Goal: Task Accomplishment & Management: Complete application form

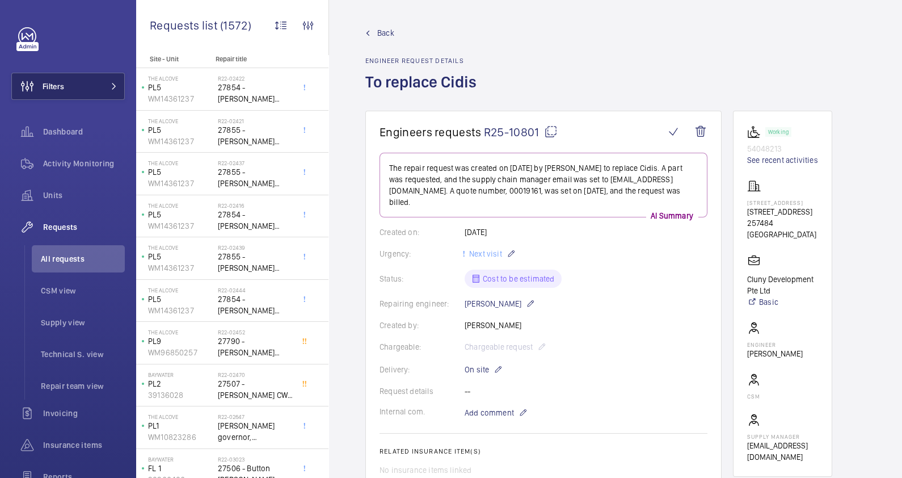
scroll to position [94, 0]
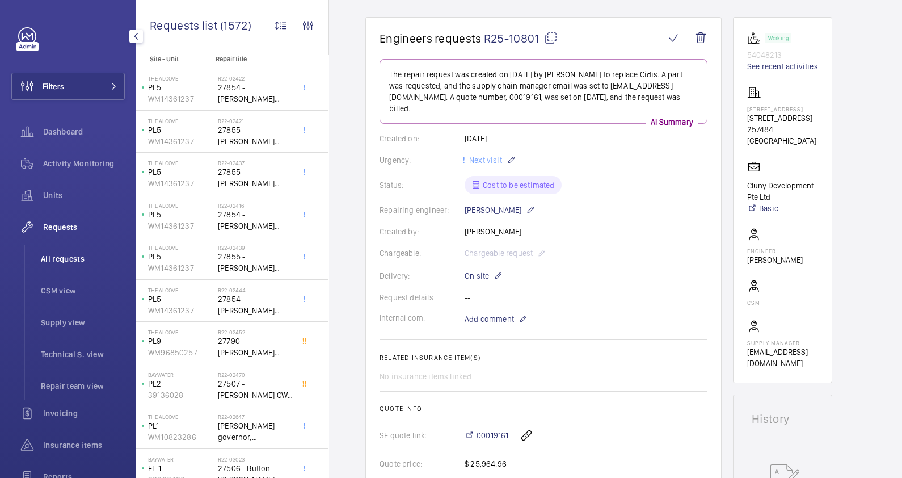
click at [61, 260] on span "All requests" at bounding box center [83, 258] width 84 height 11
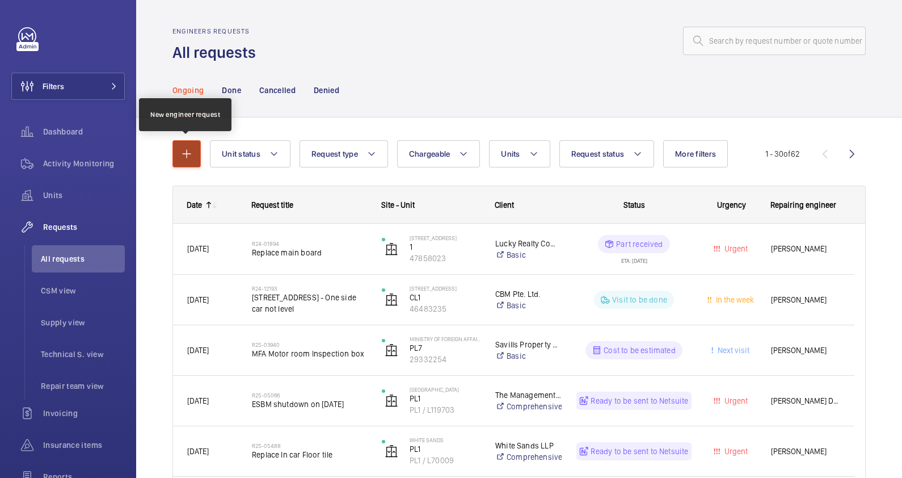
click at [183, 155] on mat-icon "button" at bounding box center [187, 154] width 14 height 14
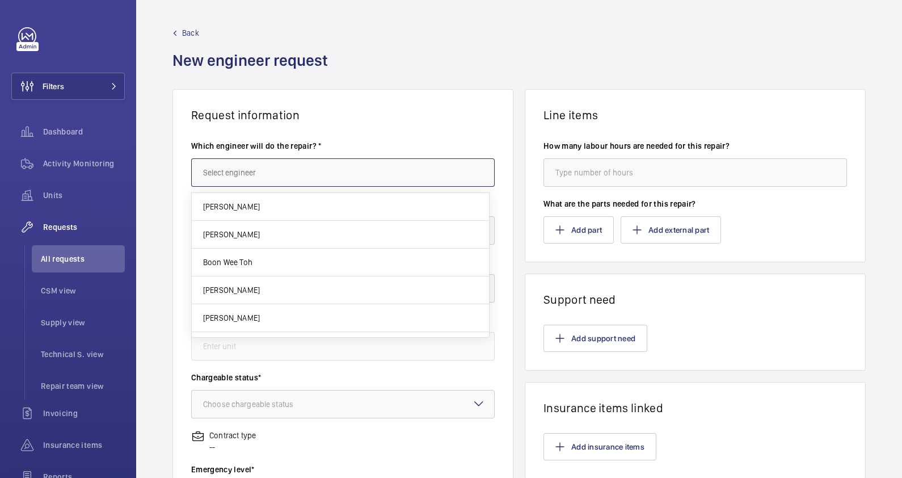
click at [307, 179] on input "text" at bounding box center [342, 172] width 303 height 28
click at [487, 71] on div "Back New engineer request" at bounding box center [518, 58] width 693 height 62
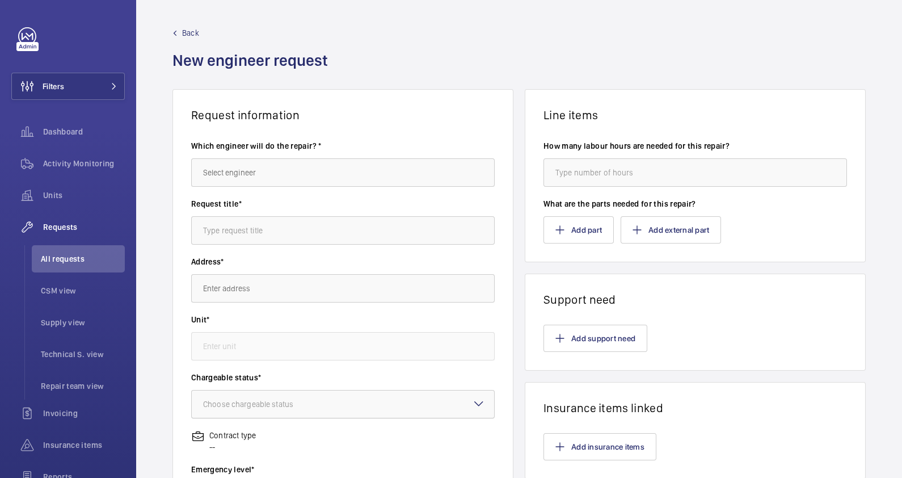
click at [266, 404] on div "Choose chargeable status" at bounding box center [262, 403] width 119 height 11
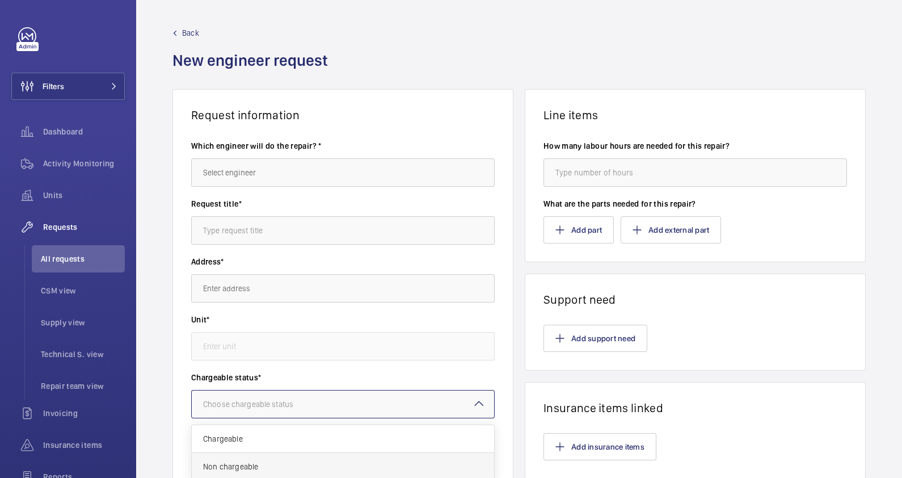
click at [261, 462] on span "Non chargeable" at bounding box center [343, 466] width 280 height 11
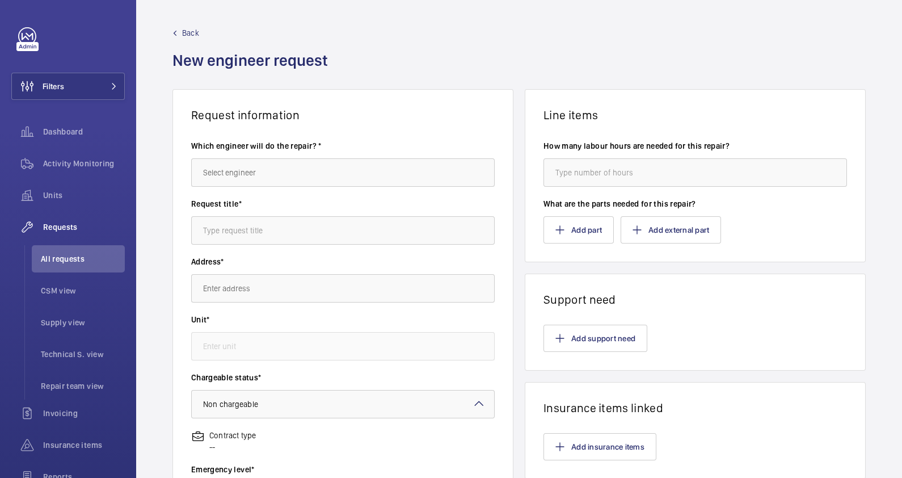
click at [256, 214] on wm-front-input "Request title*" at bounding box center [342, 221] width 303 height 47
click at [255, 225] on input "text" at bounding box center [342, 230] width 303 height 28
paste input "CWT Shoe bracket"
click at [204, 230] on input "CWT Shoe bracket" at bounding box center [342, 230] width 303 height 28
type input "SLC - CWT Shoe bracket"
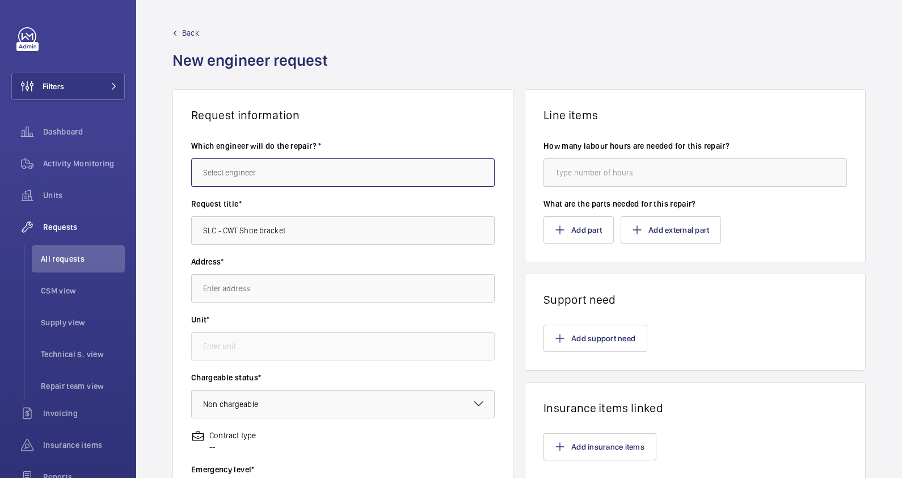
click at [238, 176] on input "text" at bounding box center [342, 172] width 303 height 28
click at [245, 201] on mat-option "[PERSON_NAME]" at bounding box center [340, 206] width 297 height 27
type input "[PERSON_NAME]"
click at [244, 290] on input "text" at bounding box center [342, 288] width 303 height 28
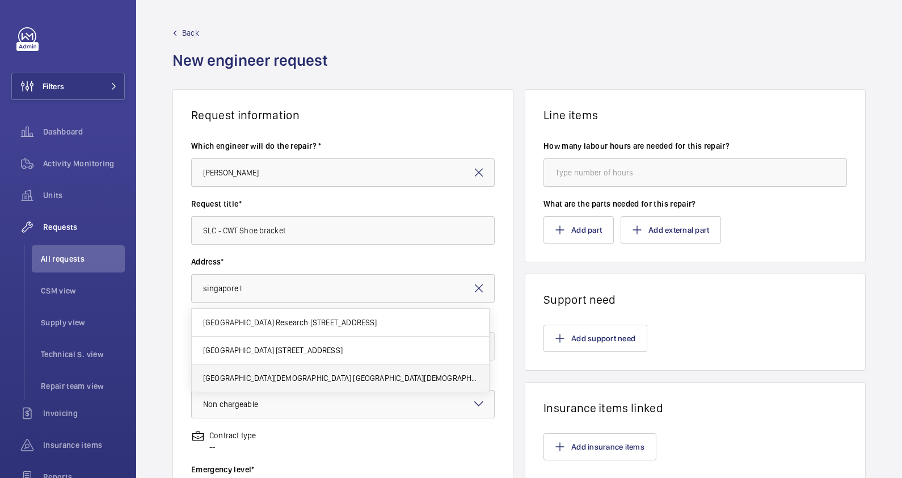
click at [263, 372] on span "[GEOGRAPHIC_DATA][DEMOGRAPHIC_DATA] [GEOGRAPHIC_DATA][DEMOGRAPHIC_DATA], 188657…" at bounding box center [340, 377] width 274 height 11
type input "[GEOGRAPHIC_DATA][DEMOGRAPHIC_DATA] [GEOGRAPHIC_DATA][DEMOGRAPHIC_DATA], 188657…"
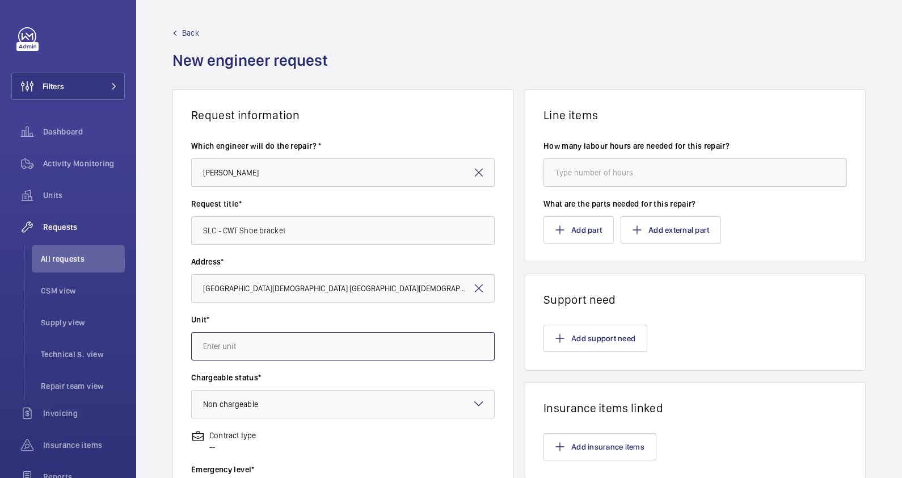
click at [272, 342] on input "text" at bounding box center [342, 346] width 303 height 28
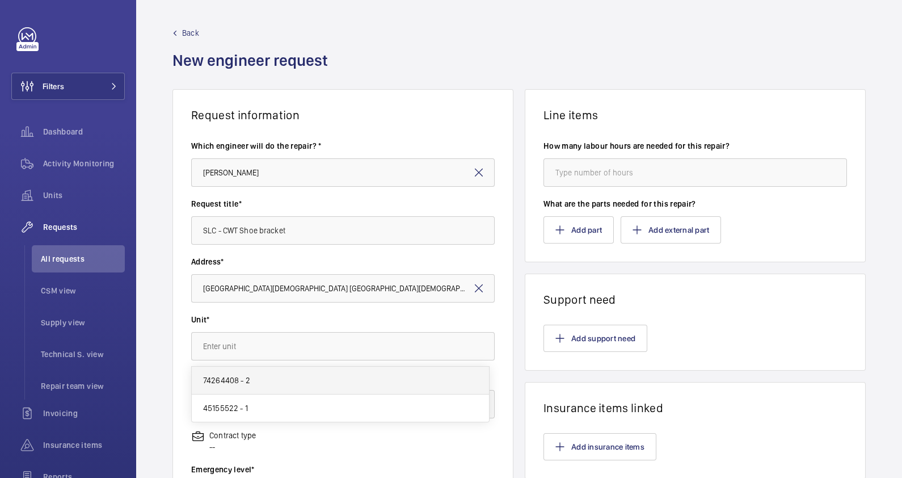
click at [252, 386] on mat-option "74264408 - 2" at bounding box center [340, 380] width 297 height 28
type input "74264408 - 2"
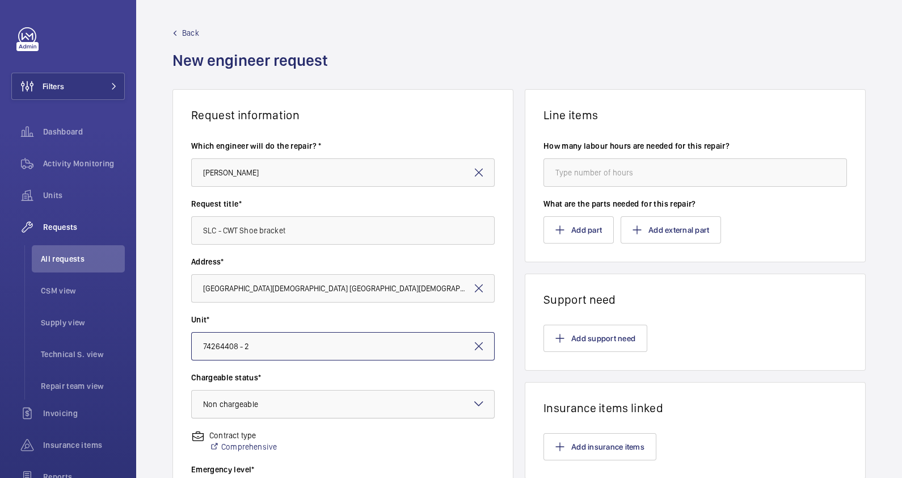
scroll to position [141, 0]
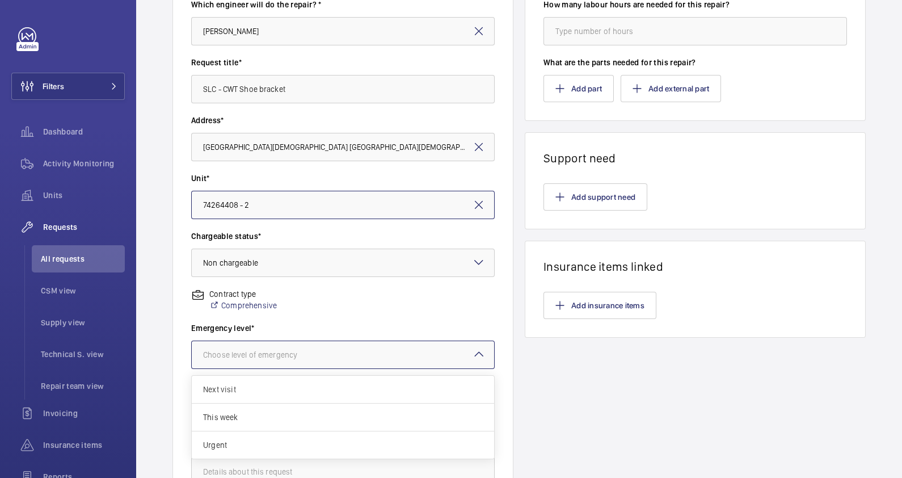
click at [269, 353] on div "Choose level of emergency" at bounding box center [264, 354] width 123 height 11
click at [260, 390] on span "Next visit" at bounding box center [343, 388] width 280 height 11
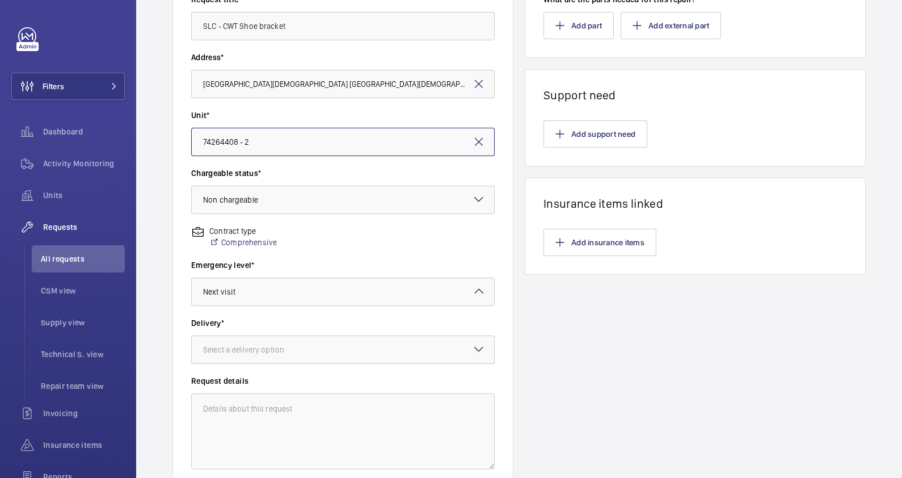
scroll to position [283, 0]
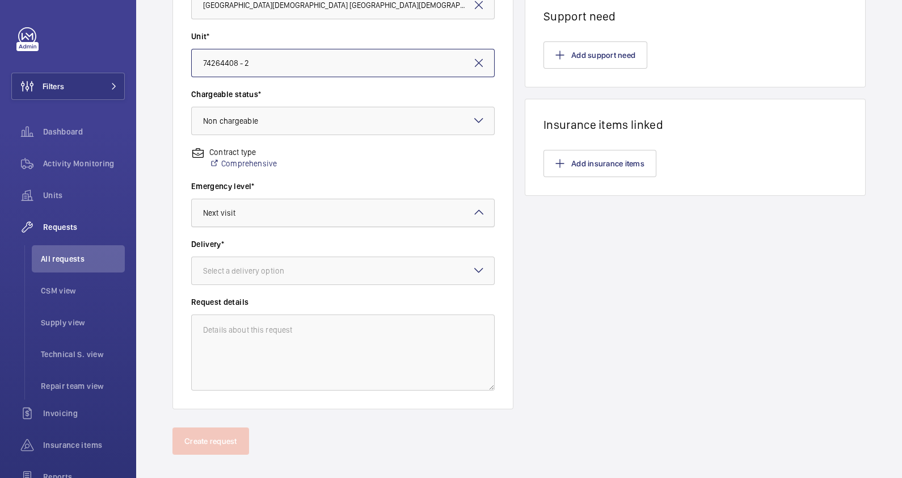
click at [282, 210] on div at bounding box center [343, 212] width 302 height 27
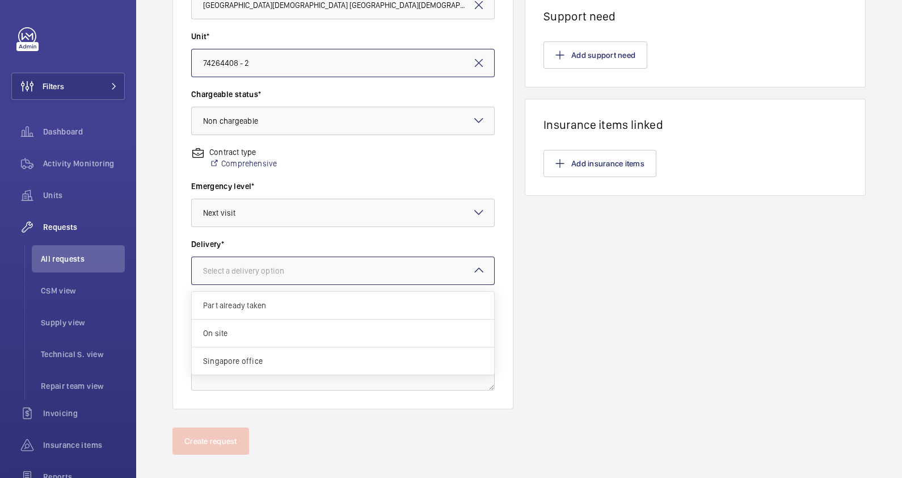
click at [282, 265] on div "Select a delivery option" at bounding box center [257, 270] width 109 height 11
click at [273, 329] on span "On site" at bounding box center [343, 332] width 280 height 11
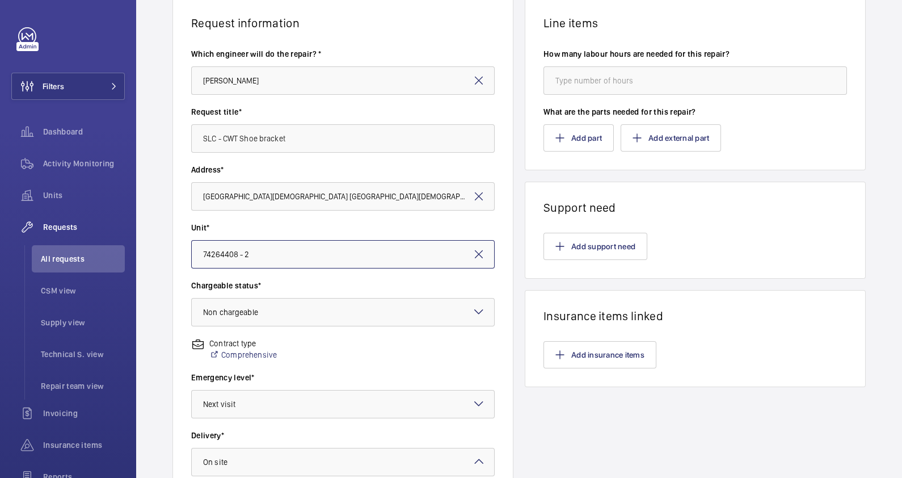
scroll to position [0, 0]
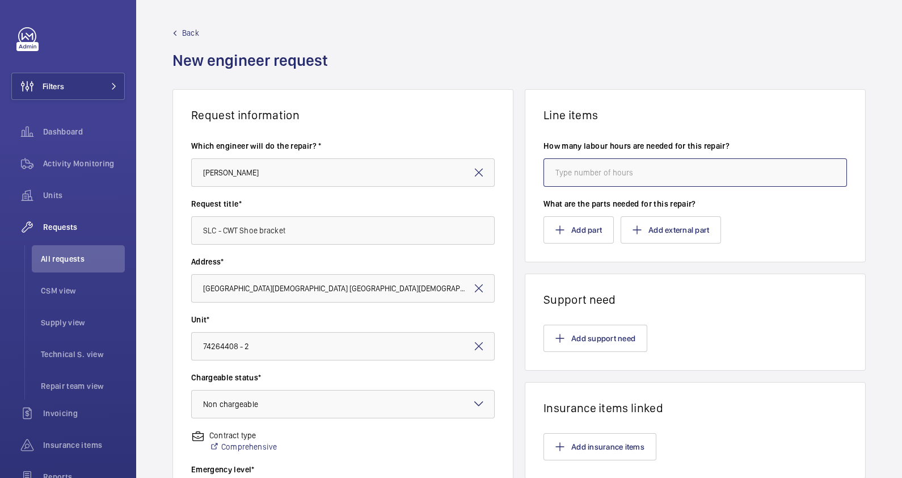
click at [620, 177] on input "number" at bounding box center [694, 172] width 303 height 28
click at [580, 229] on button "Add part" at bounding box center [578, 229] width 70 height 27
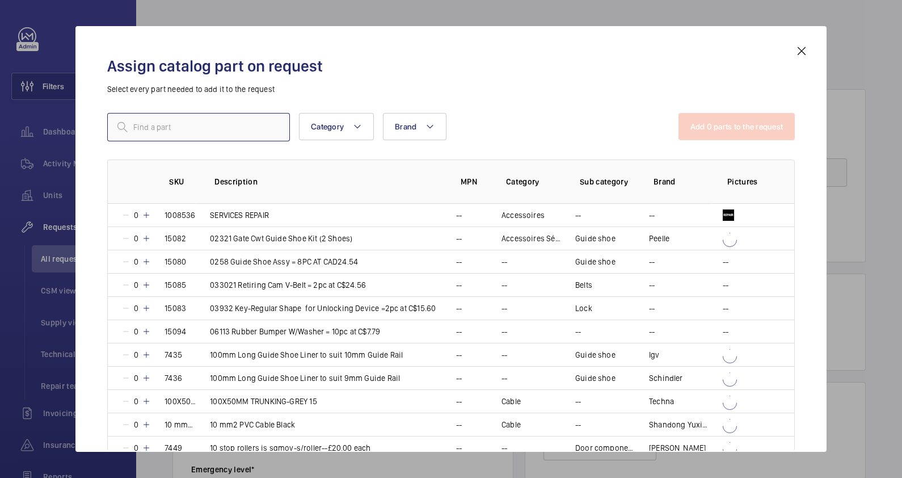
click at [216, 125] on input "text" at bounding box center [198, 127] width 183 height 28
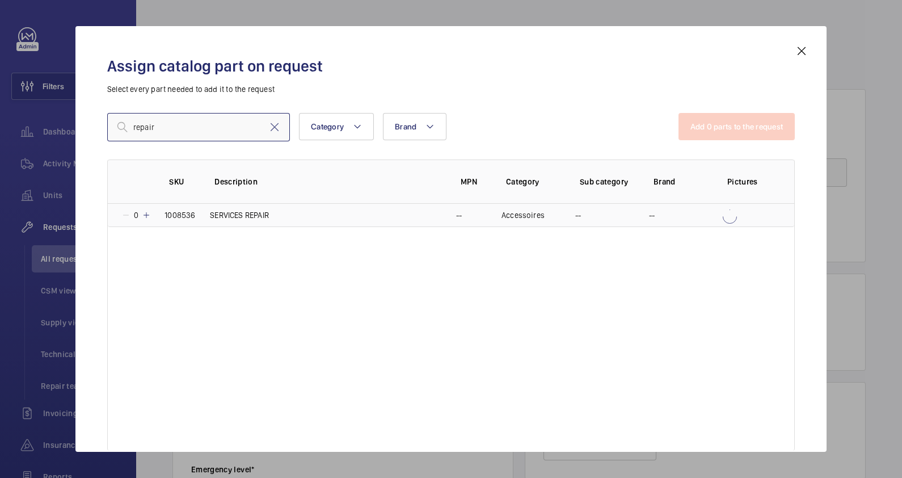
type input "repair"
click at [273, 210] on td "SERVICES REPAIR" at bounding box center [319, 215] width 246 height 23
click at [755, 127] on button "Add 1 parts to the request" at bounding box center [737, 126] width 115 height 27
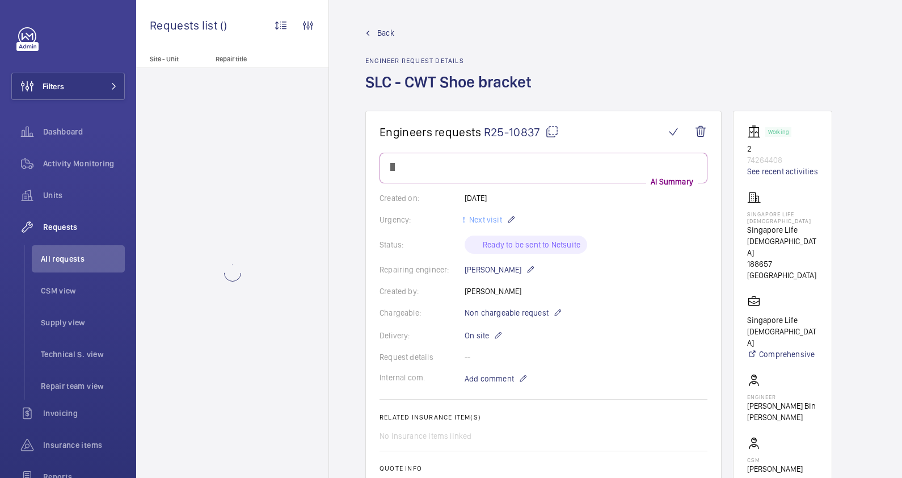
click at [550, 132] on mat-icon at bounding box center [552, 132] width 14 height 14
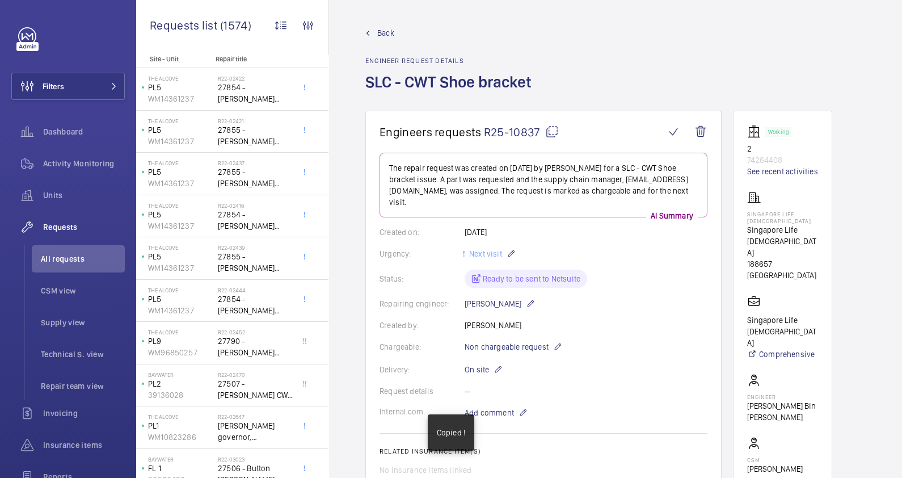
click at [553, 128] on mat-icon at bounding box center [552, 132] width 14 height 14
drag, startPoint x: 534, startPoint y: 81, endPoint x: 407, endPoint y: 82, distance: 127.6
click at [407, 82] on h1 "SLC - CWT Shoe bracket" at bounding box center [451, 90] width 173 height 39
copy h1 "CWT Shoe bracket"
